Goal: Task Accomplishment & Management: Manage account settings

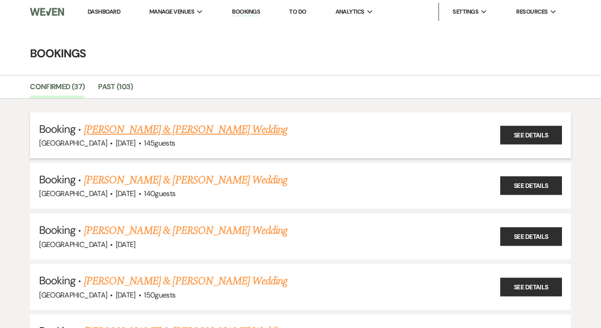
click at [236, 130] on link "[PERSON_NAME] & [PERSON_NAME] Wedding" at bounding box center [186, 129] width 204 height 16
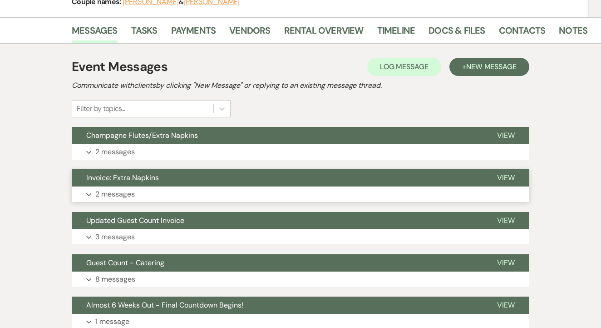
scroll to position [167, 0]
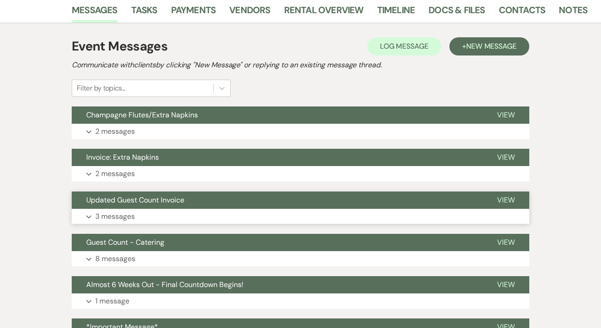
click at [247, 214] on button "Expand 3 messages" at bounding box center [301, 216] width 458 height 15
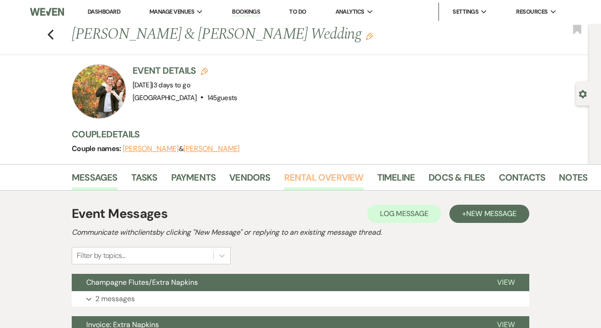
scroll to position [0, 0]
click at [294, 183] on link "Rental Overview" at bounding box center [323, 180] width 79 height 20
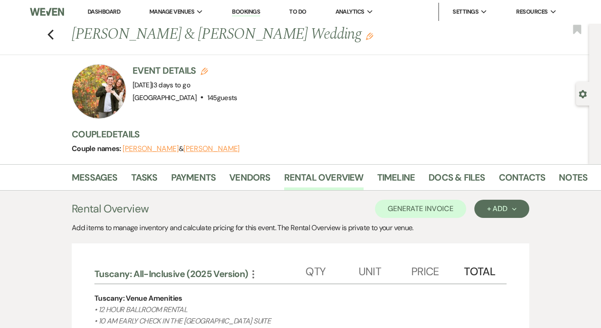
click at [306, 10] on link "To Do" at bounding box center [297, 12] width 17 height 8
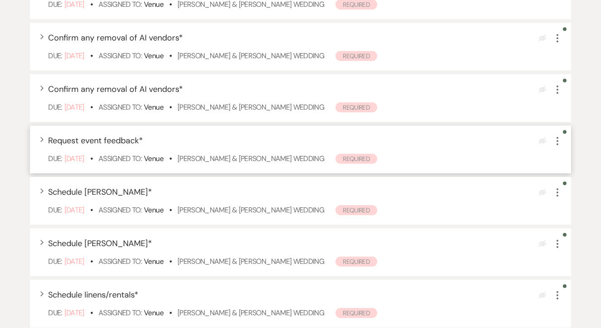
scroll to position [213, 0]
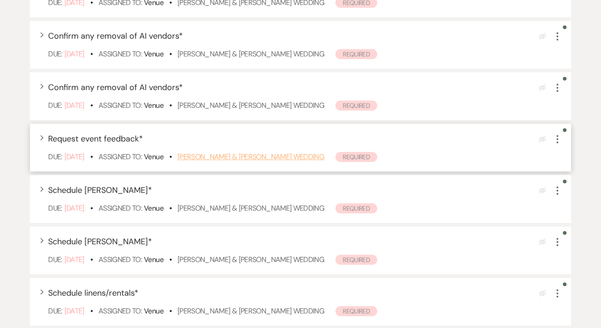
click at [268, 161] on link "[PERSON_NAME] & [PERSON_NAME] Wedding" at bounding box center [251, 157] width 147 height 10
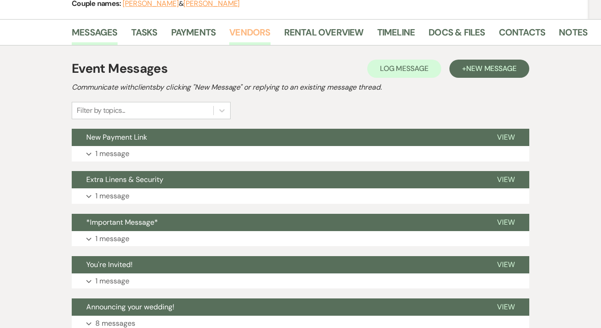
scroll to position [139, 0]
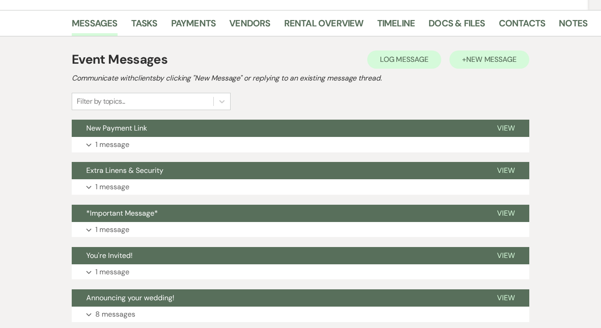
click at [510, 59] on span "New Message" at bounding box center [492, 60] width 50 height 10
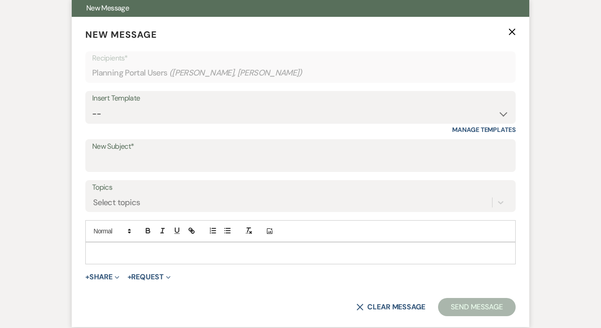
scroll to position [262, 0]
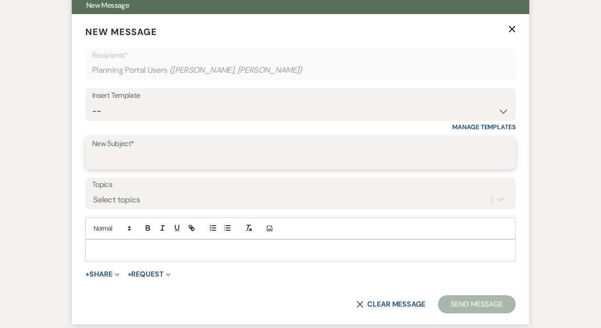
click at [266, 157] on input "New Subject*" at bounding box center [300, 159] width 417 height 18
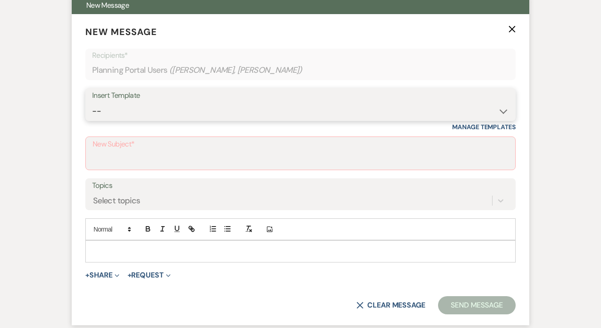
click at [303, 108] on select "-- Lead: Automated Intro Email (Wedding) Lead: 1st Follow Up Email Images Lead:…" at bounding box center [300, 111] width 417 height 18
select select "1893"
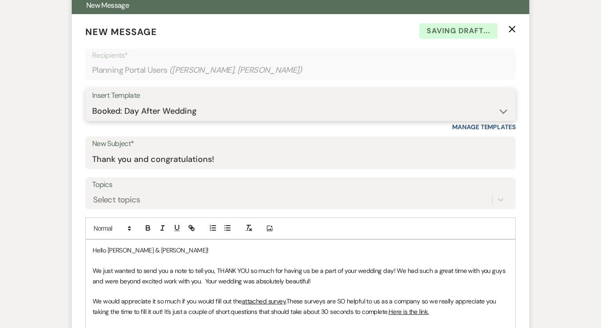
type input "Thank you and congratulations!"
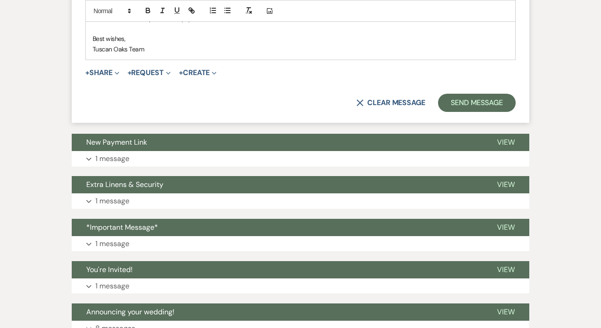
scroll to position [582, 0]
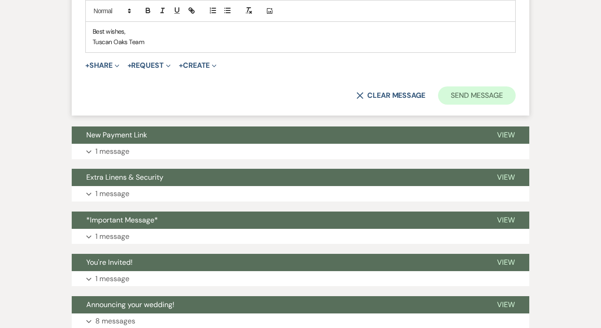
click at [501, 97] on button "Send Message" at bounding box center [477, 95] width 78 height 18
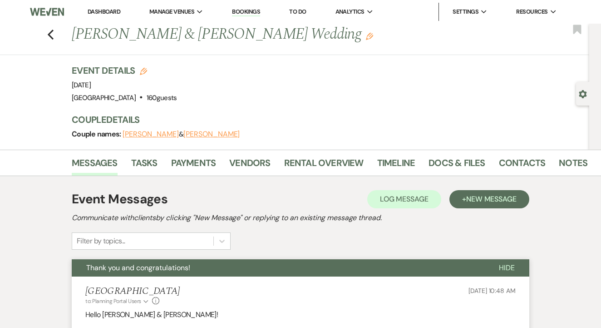
scroll to position [0, 0]
click at [304, 6] on li "To Do" at bounding box center [298, 12] width 26 height 18
click at [305, 11] on link "To Do" at bounding box center [297, 12] width 17 height 8
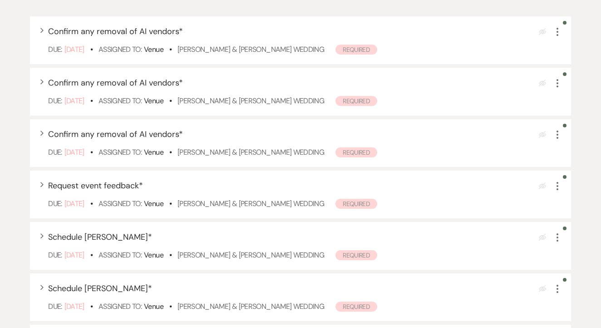
scroll to position [165, 0]
click at [556, 192] on icon "More" at bounding box center [557, 186] width 11 height 11
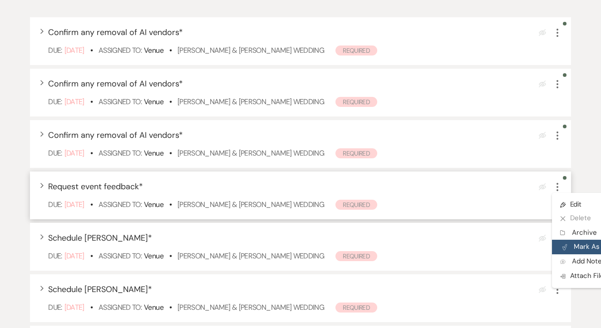
click at [590, 254] on button "Plan Portal Link Mark As Complete" at bounding box center [596, 246] width 89 height 15
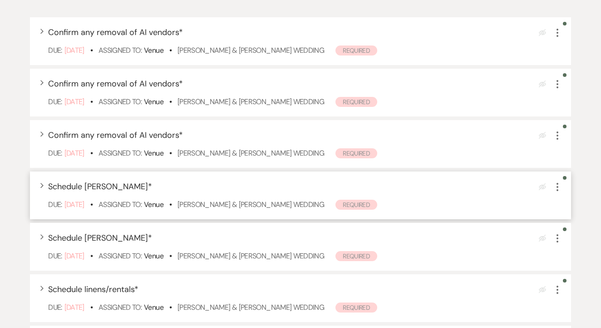
click at [559, 192] on icon "More" at bounding box center [557, 186] width 11 height 11
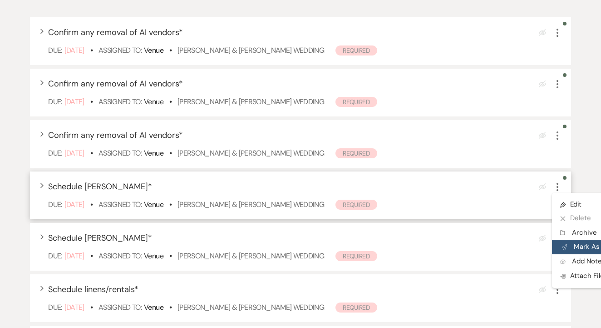
click at [569, 252] on button "Plan Portal Link Mark As Complete" at bounding box center [596, 246] width 89 height 15
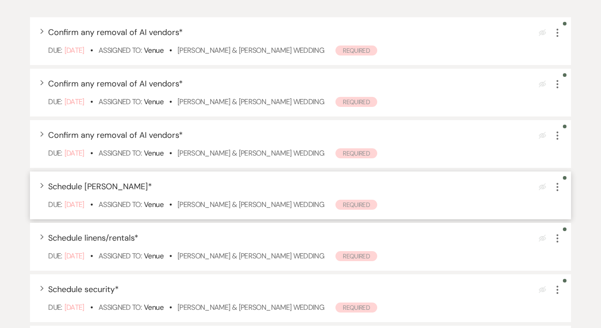
click at [558, 191] on use "button" at bounding box center [558, 187] width 2 height 8
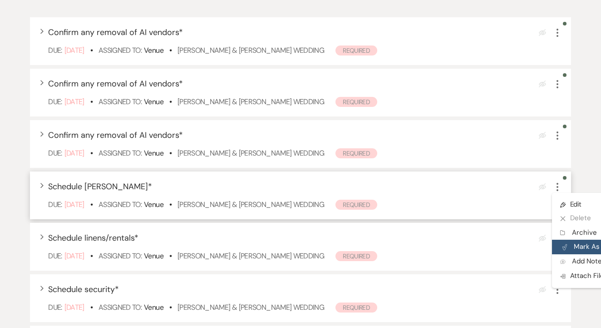
click at [580, 253] on button "Plan Portal Link Mark As Complete" at bounding box center [596, 246] width 89 height 15
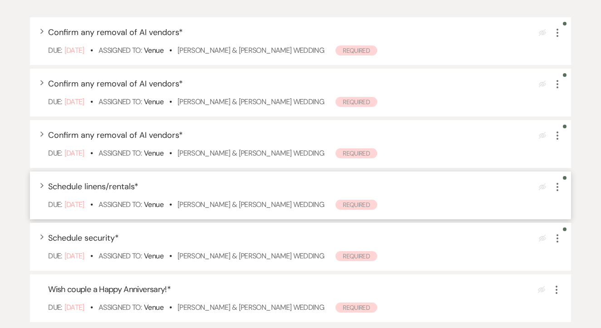
click at [556, 192] on icon "More" at bounding box center [557, 186] width 11 height 11
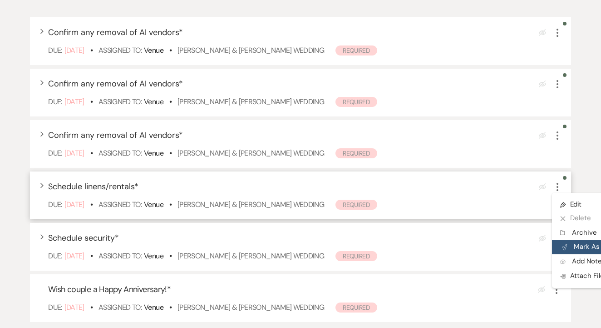
click at [571, 254] on button "Plan Portal Link Mark As Complete" at bounding box center [596, 246] width 89 height 15
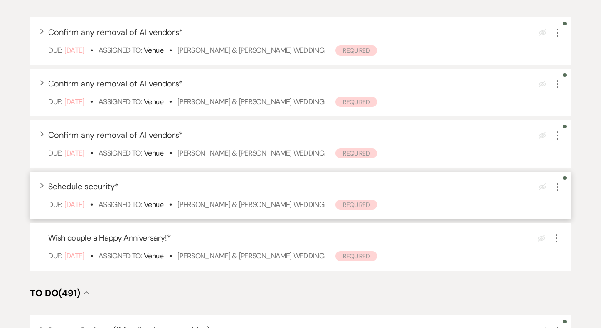
click at [558, 191] on use "button" at bounding box center [558, 187] width 2 height 8
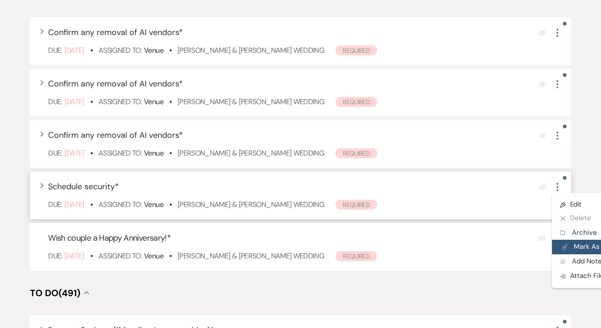
click at [582, 254] on button "Plan Portal Link Mark As Complete" at bounding box center [596, 246] width 89 height 15
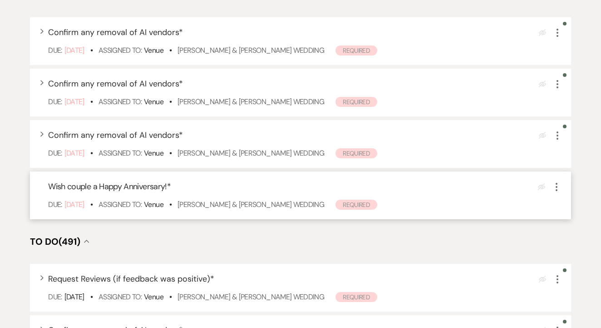
click at [561, 192] on icon "More" at bounding box center [556, 186] width 11 height 11
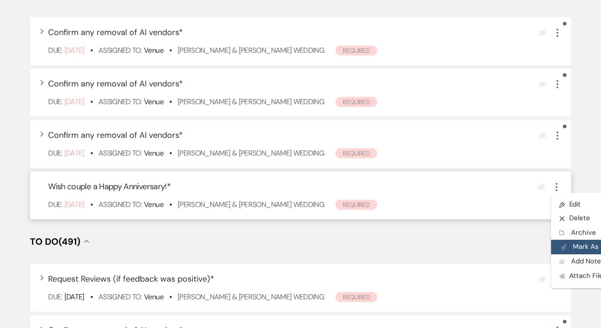
click at [582, 254] on button "Plan Portal Link Mark As Complete" at bounding box center [595, 246] width 89 height 15
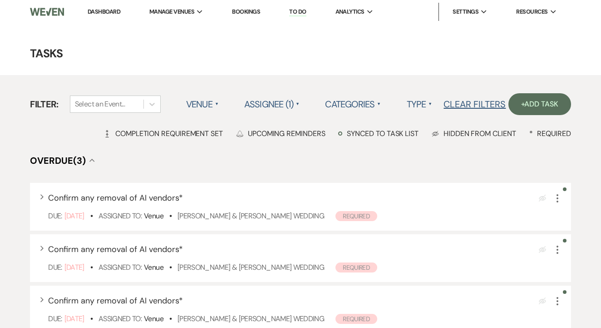
scroll to position [0, 0]
